Goal: Task Accomplishment & Management: Manage account settings

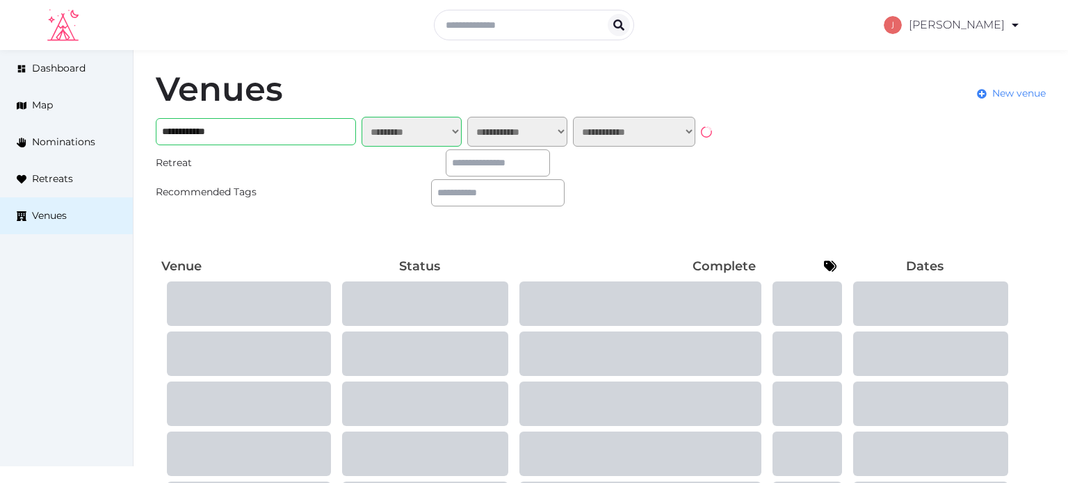
select select "*******"
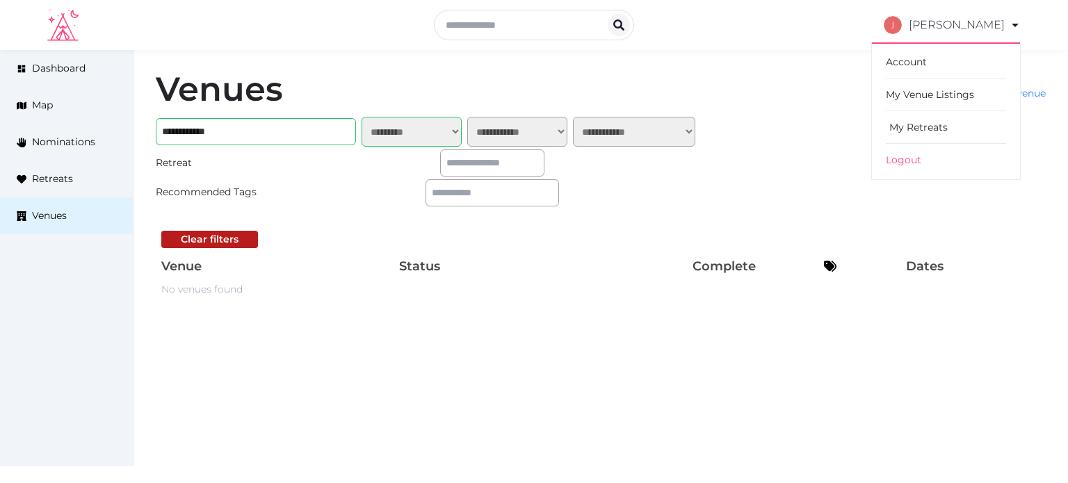
click at [915, 123] on link "My Retreats" at bounding box center [946, 127] width 120 height 33
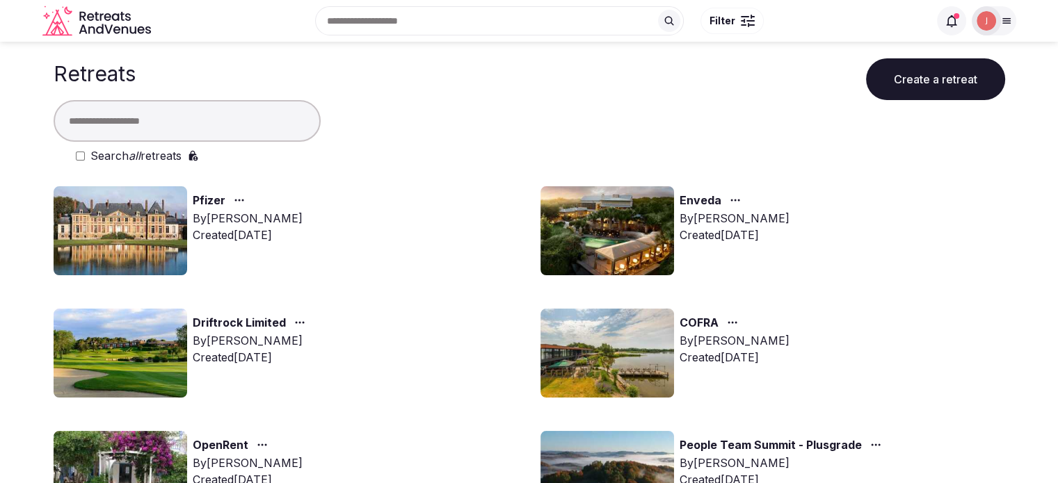
click at [947, 29] on span at bounding box center [951, 20] width 29 height 29
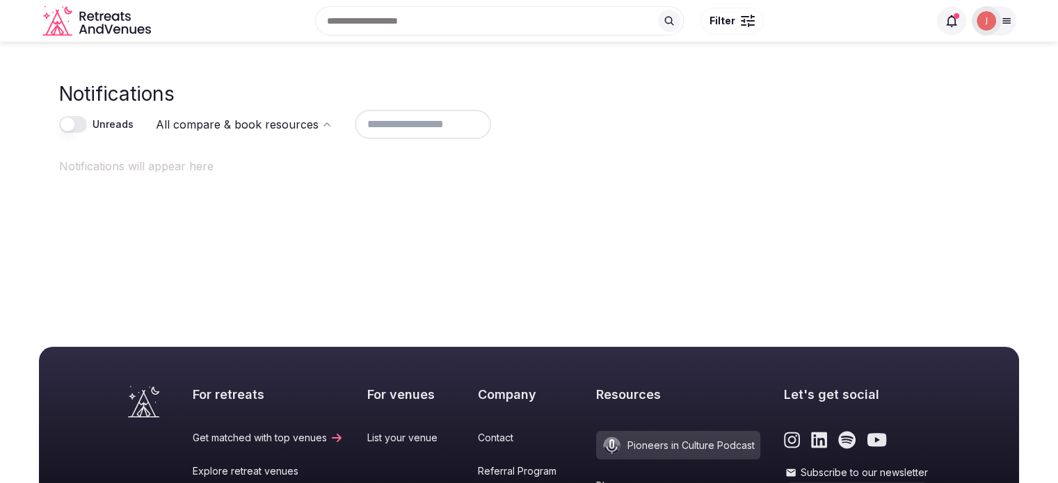
click at [949, 20] on icon at bounding box center [952, 21] width 14 height 14
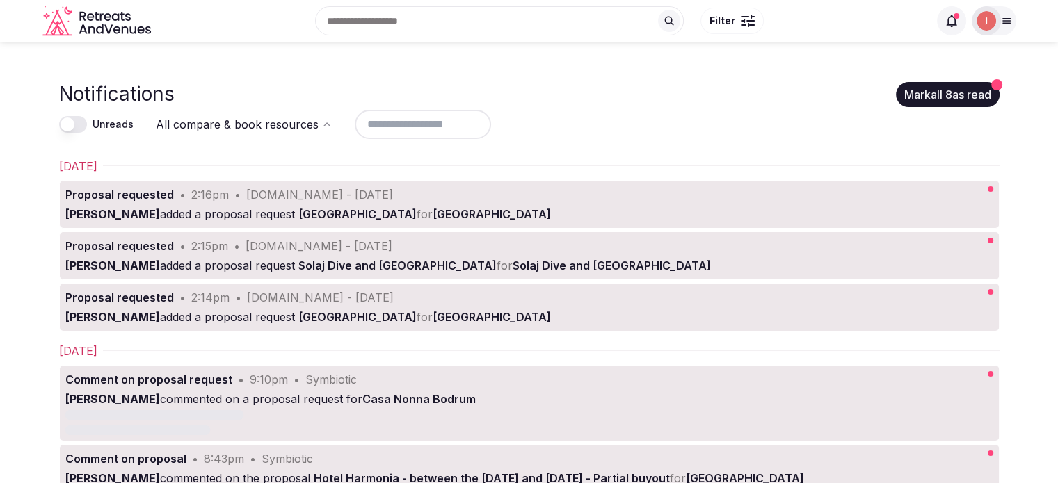
click at [975, 20] on div at bounding box center [986, 20] width 29 height 29
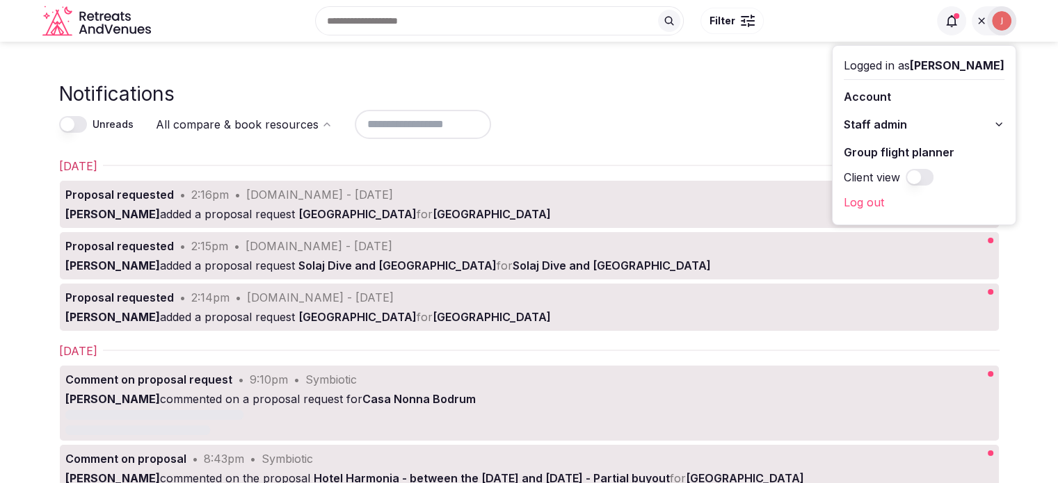
click at [879, 128] on span "Staff admin" at bounding box center [875, 124] width 63 height 17
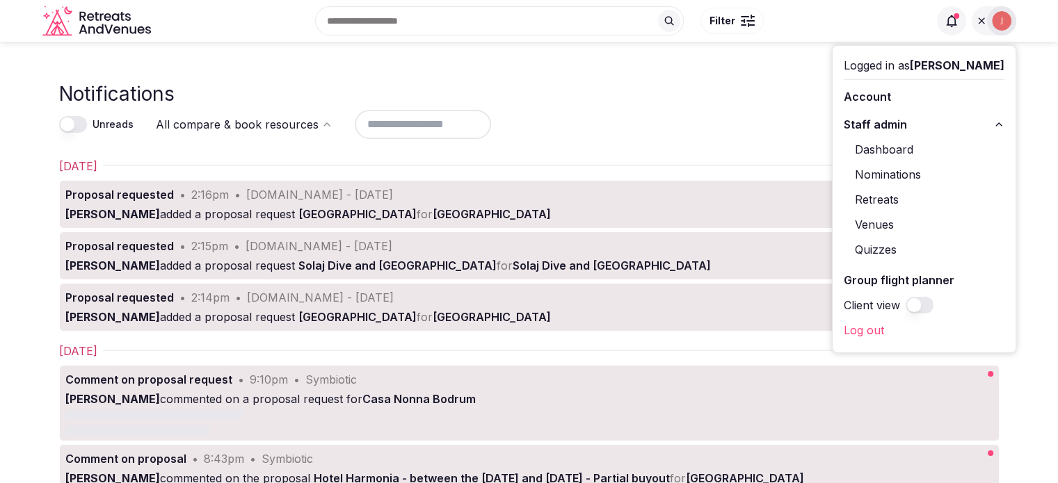
click at [865, 197] on link "Retreats" at bounding box center [924, 199] width 161 height 22
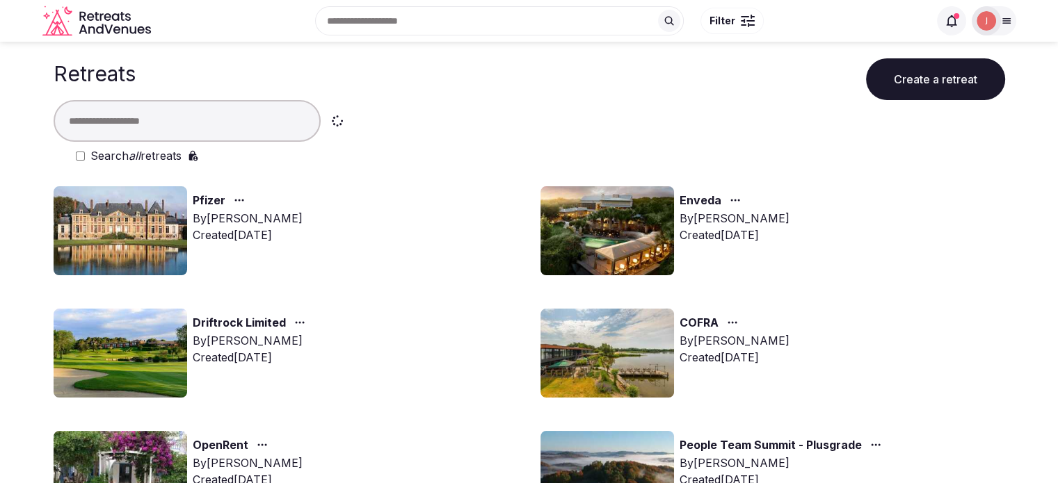
click at [252, 112] on input "text" at bounding box center [187, 121] width 267 height 42
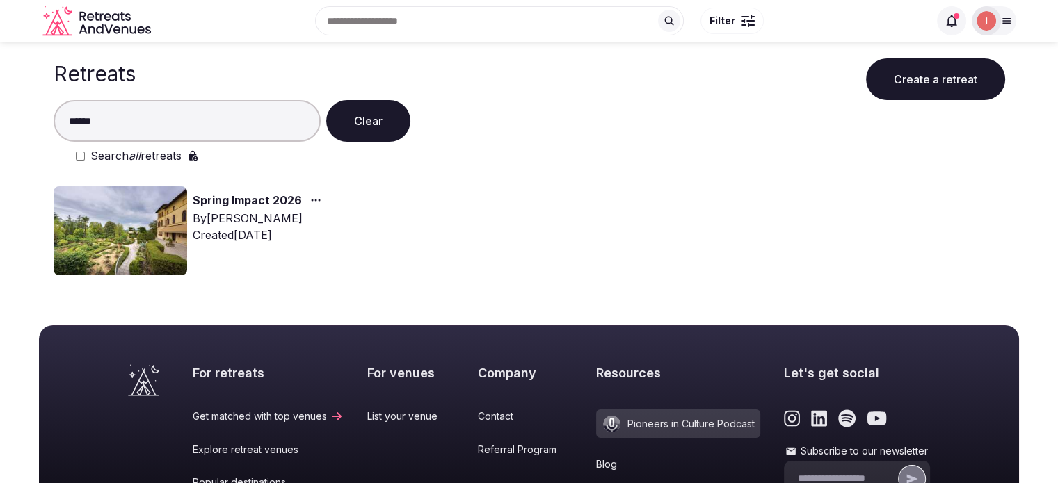
type input "******"
click at [167, 225] on img at bounding box center [121, 230] width 134 height 89
click at [170, 226] on img at bounding box center [121, 230] width 134 height 89
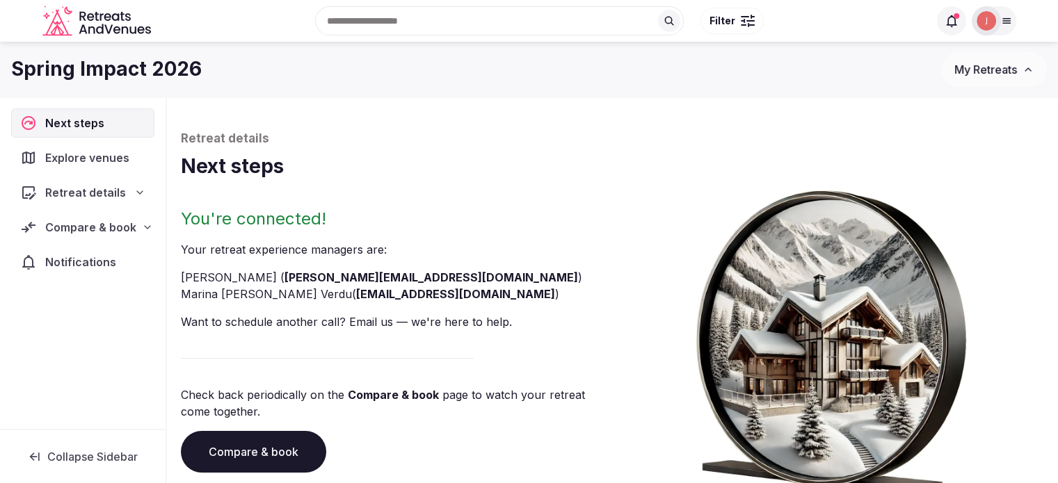
click at [69, 213] on div "Compare & book" at bounding box center [82, 227] width 143 height 29
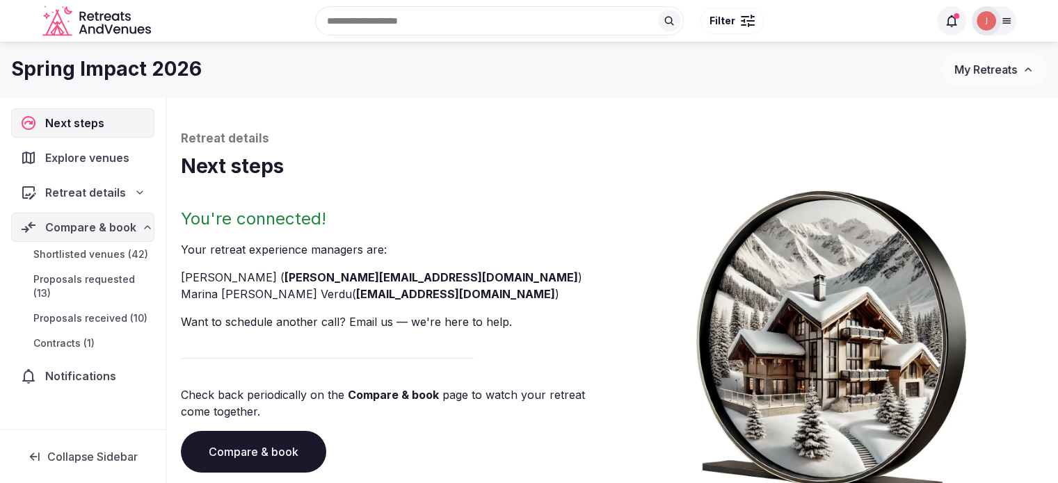
click at [73, 337] on span "Contracts (1)" at bounding box center [63, 344] width 61 height 14
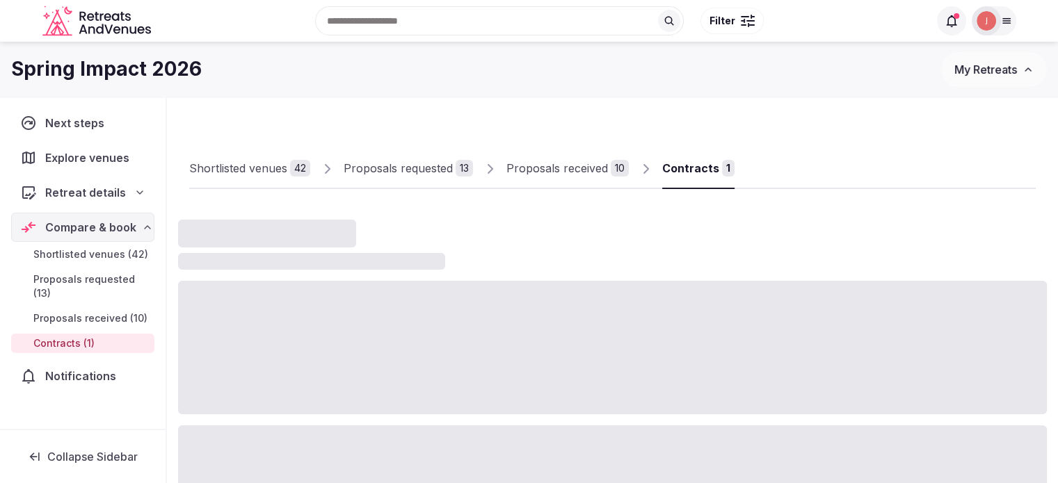
click at [536, 181] on link "Proposals received 10" at bounding box center [567, 169] width 122 height 40
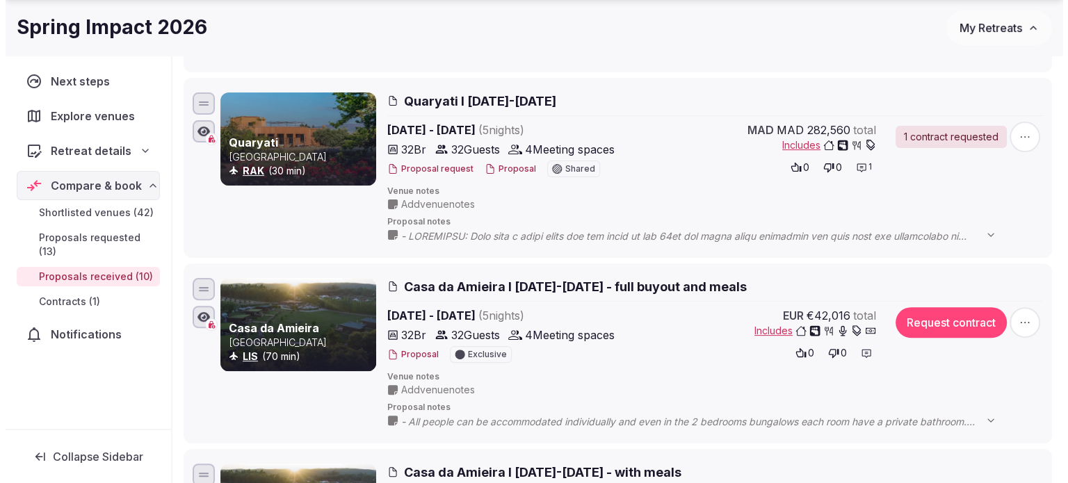
scroll to position [417, 0]
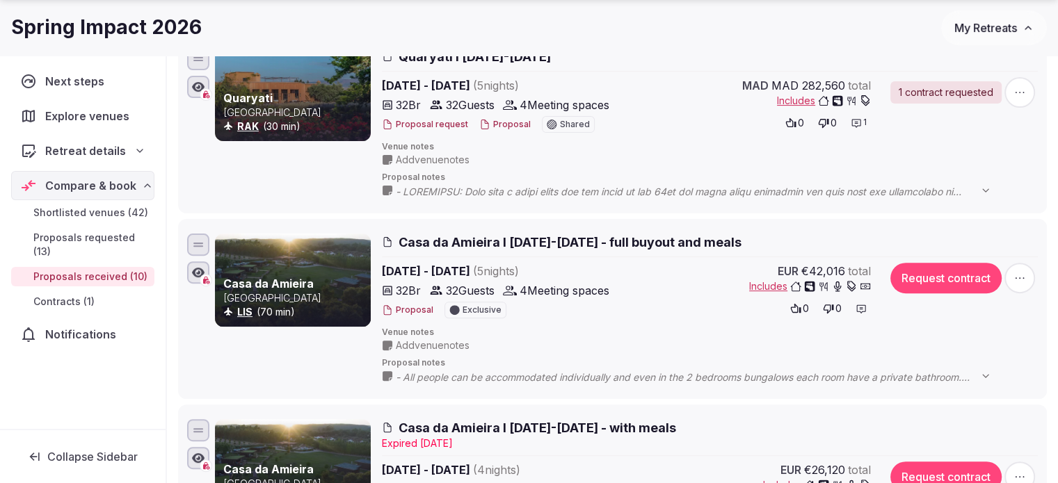
click at [437, 126] on button "Proposal request" at bounding box center [425, 125] width 86 height 12
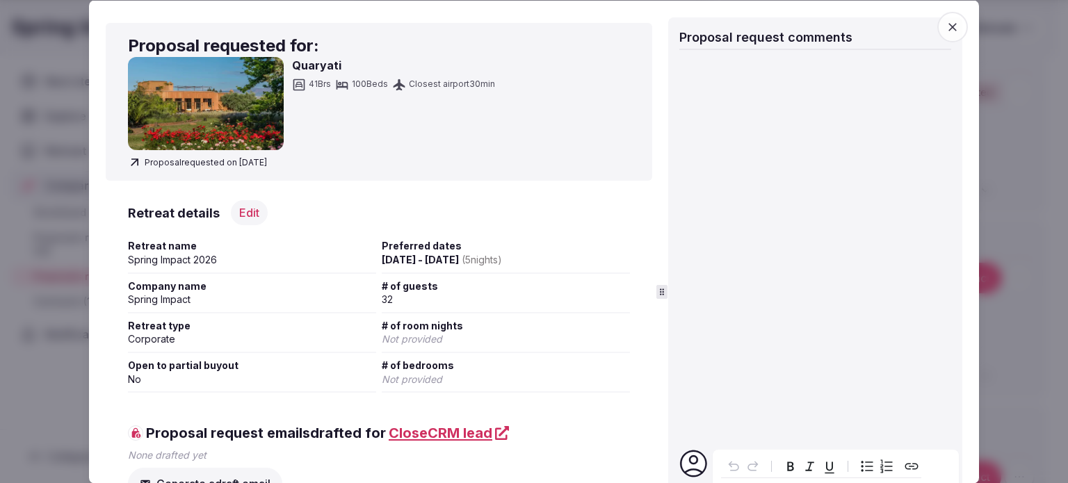
click at [1013, 155] on div at bounding box center [534, 241] width 1068 height 483
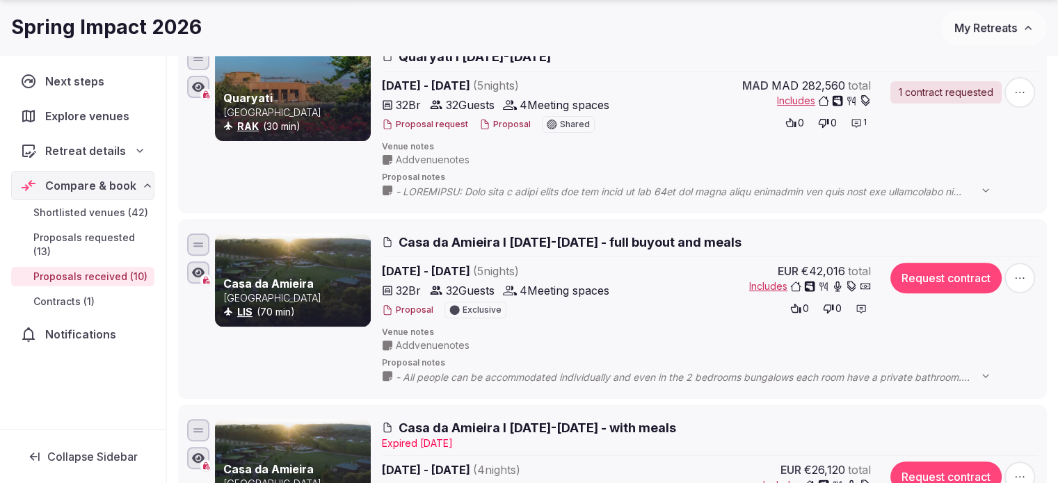
click at [499, 129] on button "Proposal" at bounding box center [504, 125] width 51 height 12
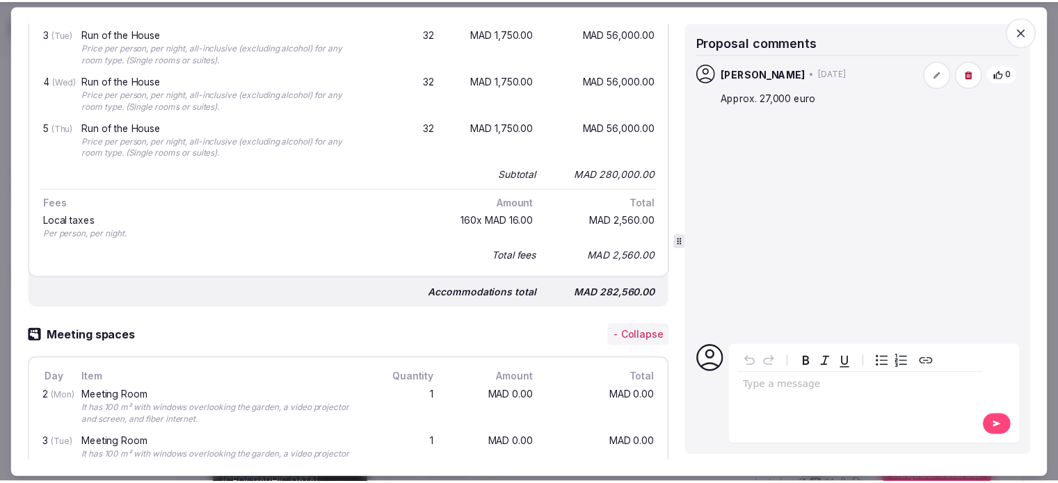
scroll to position [835, 0]
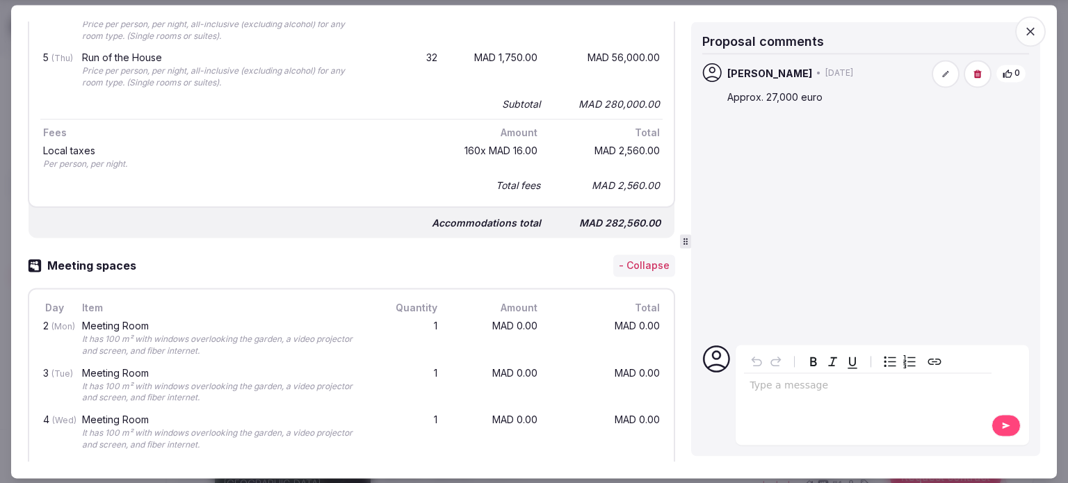
click at [1033, 35] on icon "button" at bounding box center [1031, 31] width 14 height 14
